Goal: Check status: Check status

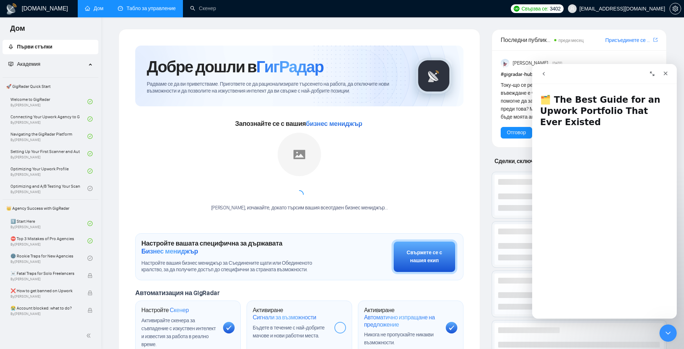
click at [151, 12] on link "Табло за управление" at bounding box center [147, 8] width 58 height 6
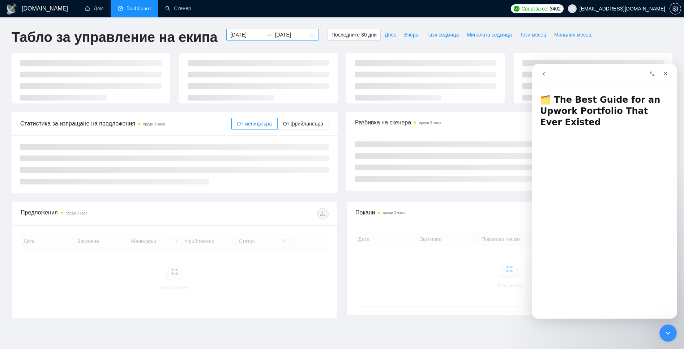
click at [275, 37] on input "[DATE]" at bounding box center [291, 35] width 33 height 8
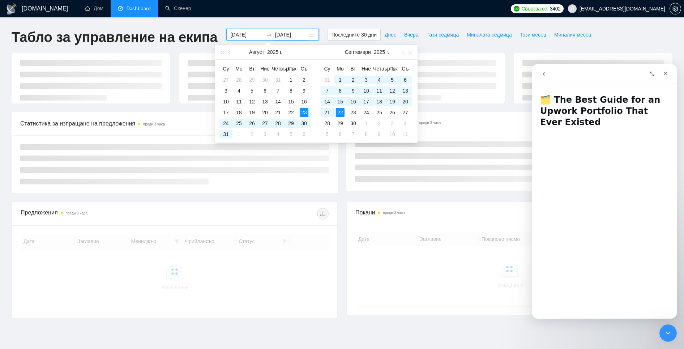
type input "[DATE]"
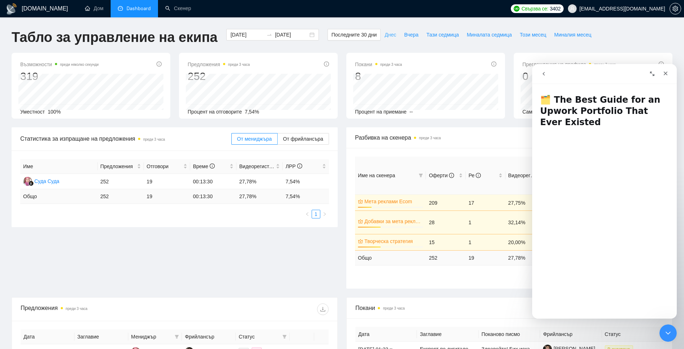
click at [386, 35] on font "Днес" at bounding box center [391, 35] width 12 height 6
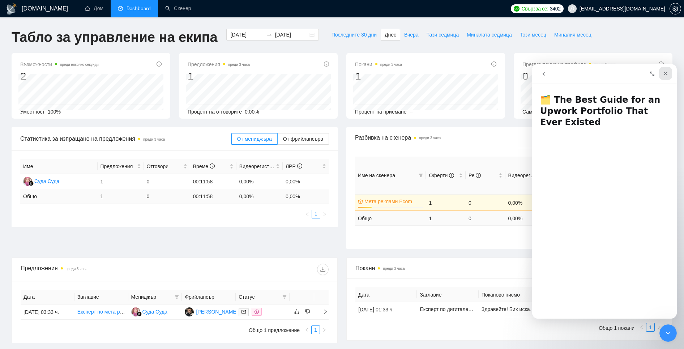
click at [667, 73] on icon "Затвори" at bounding box center [666, 74] width 6 height 6
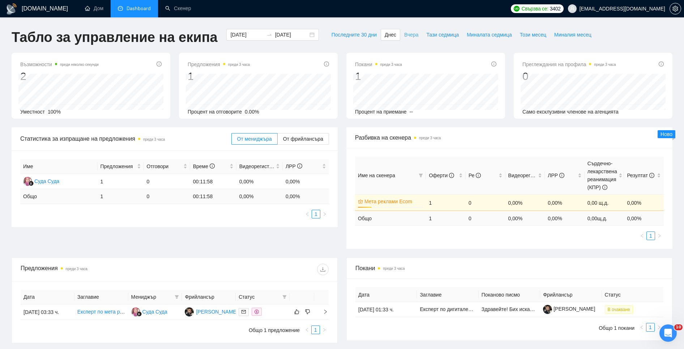
click at [404, 36] on font "Вчера" at bounding box center [411, 35] width 14 height 6
type input "[DATE]"
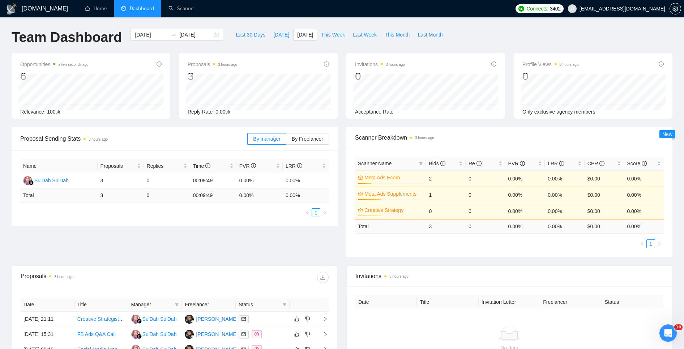
click at [334, 52] on div "Last 30 Days [DATE] [DATE] This Week Last Week This Month Last Month" at bounding box center [338, 41] width 223 height 24
click at [402, 38] on span "This Month" at bounding box center [397, 35] width 25 height 8
type input "[DATE]"
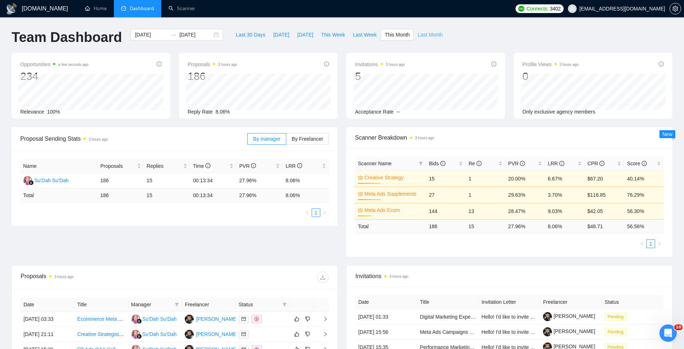
click at [437, 38] on span "Last Month" at bounding box center [430, 35] width 25 height 8
type input "[DATE]"
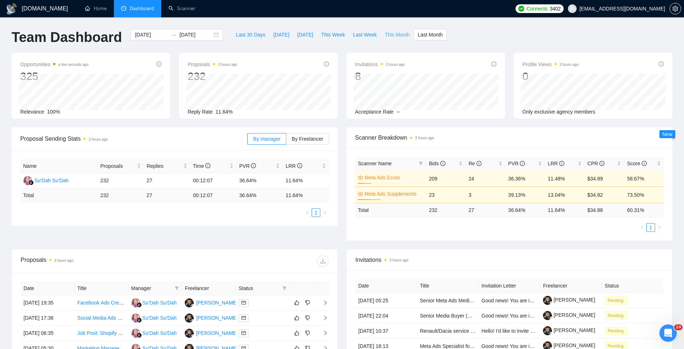
click at [397, 35] on span "This Month" at bounding box center [397, 35] width 25 height 8
type input "[DATE]"
